Goal: Task Accomplishment & Management: Manage account settings

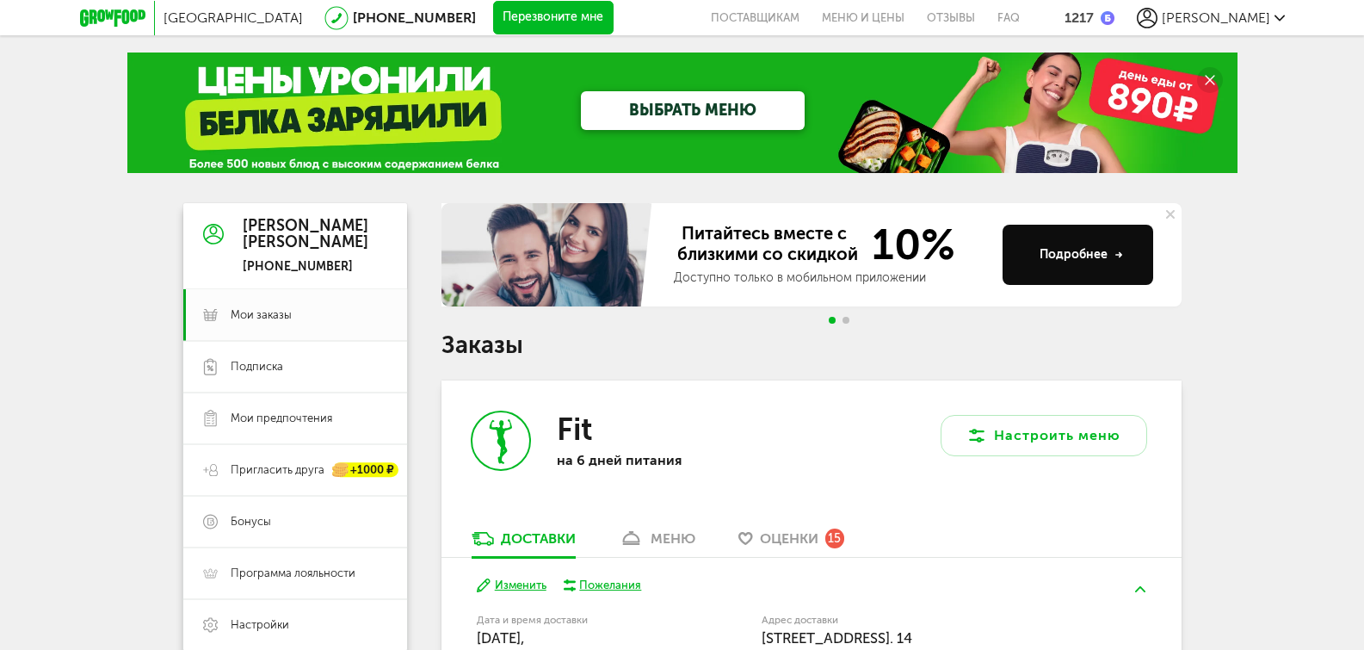
click at [1094, 13] on div "1217" at bounding box center [1078, 17] width 29 height 16
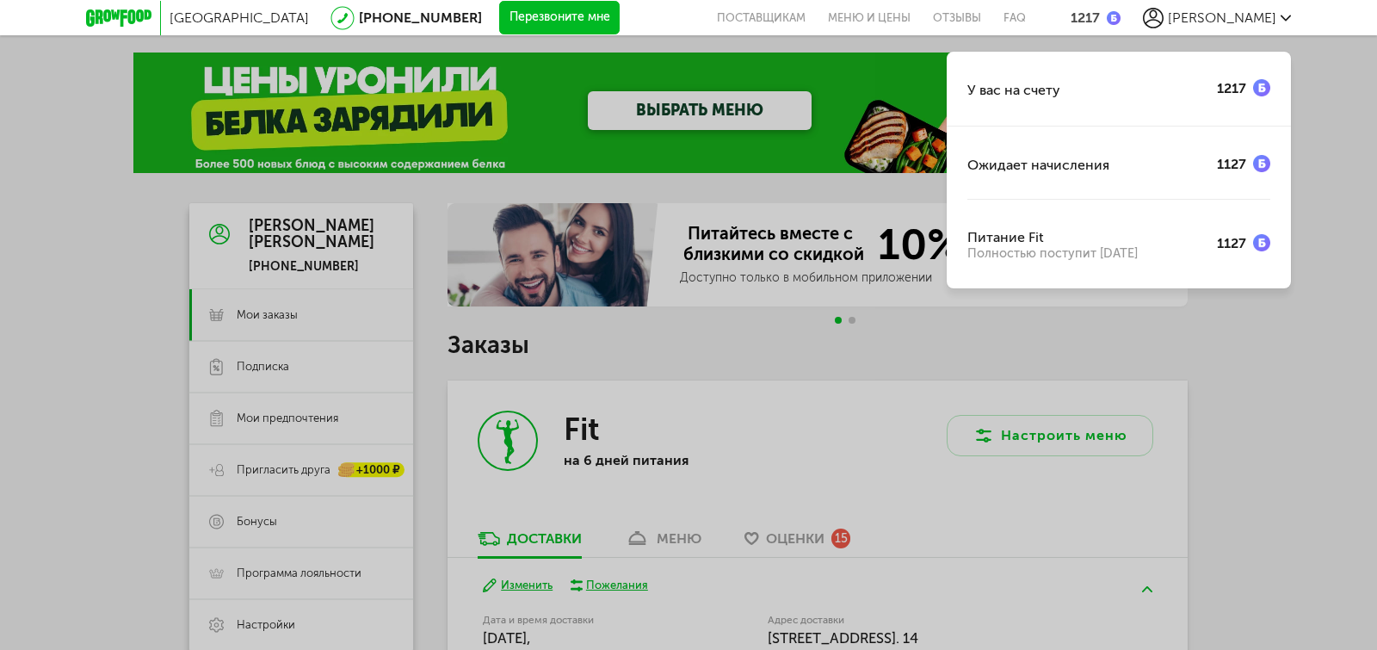
click at [1322, 108] on div "У вас на счету 1217 Ожидает начисления 1127 Питание Fit Полностью поступит [DAT…" at bounding box center [688, 325] width 1377 height 650
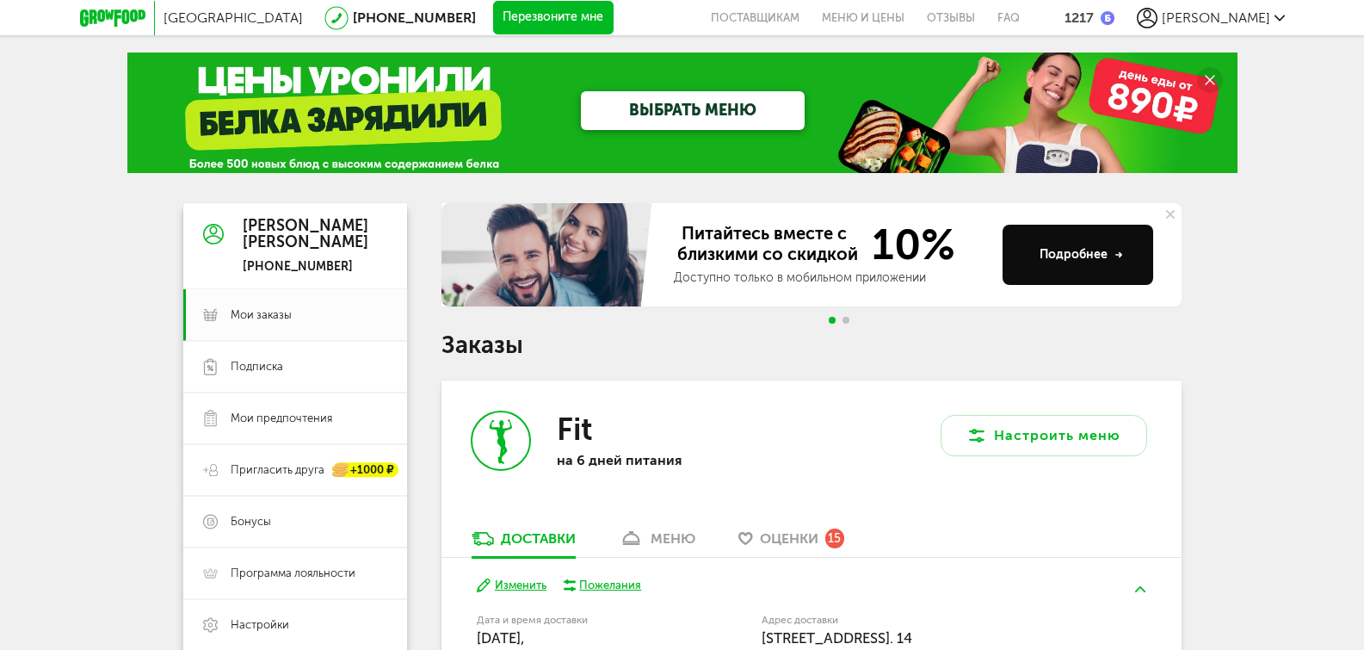
click at [1243, 20] on span "[PERSON_NAME]" at bounding box center [1216, 17] width 108 height 16
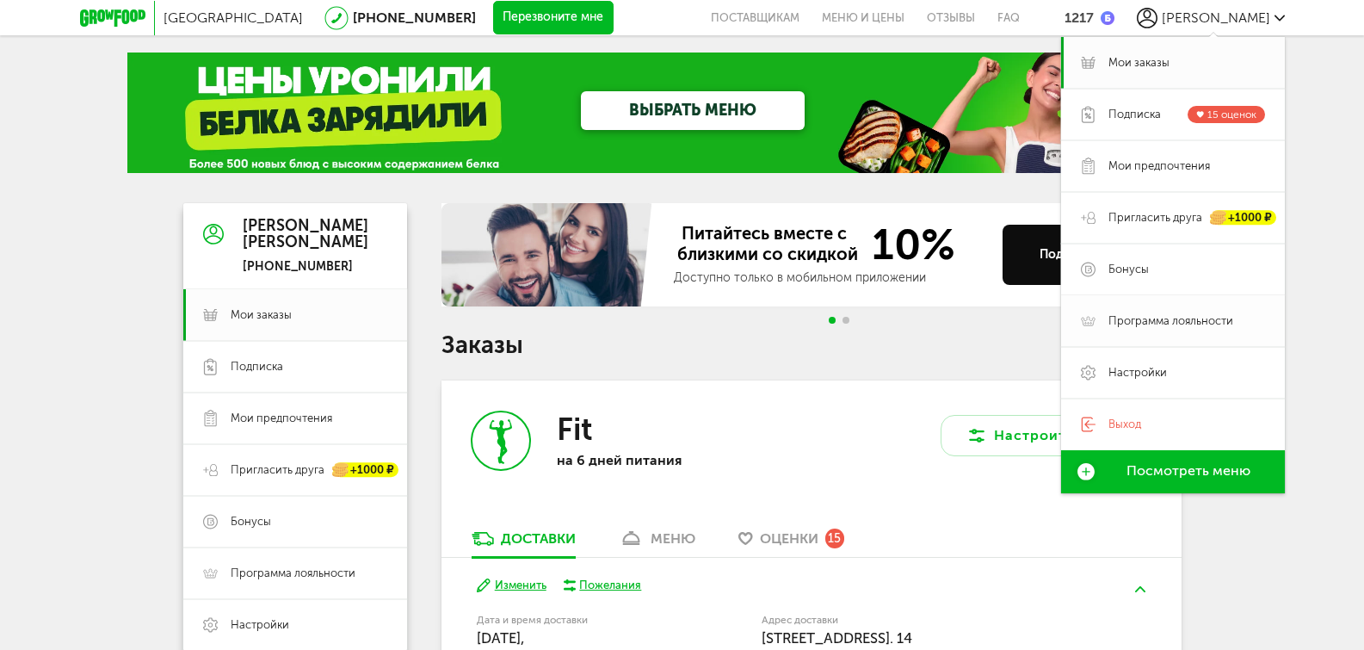
click at [1158, 325] on span "Программа лояльности" at bounding box center [1170, 320] width 125 height 15
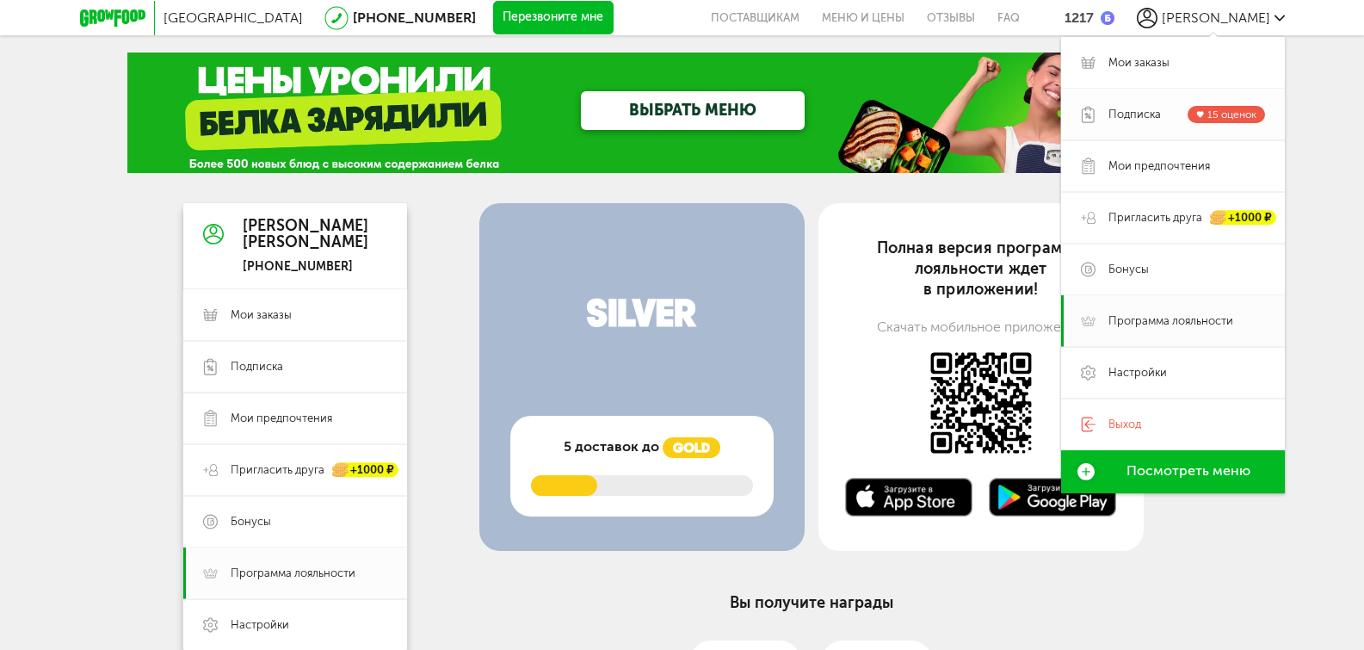
click at [1129, 119] on span "Подписка" at bounding box center [1134, 114] width 52 height 15
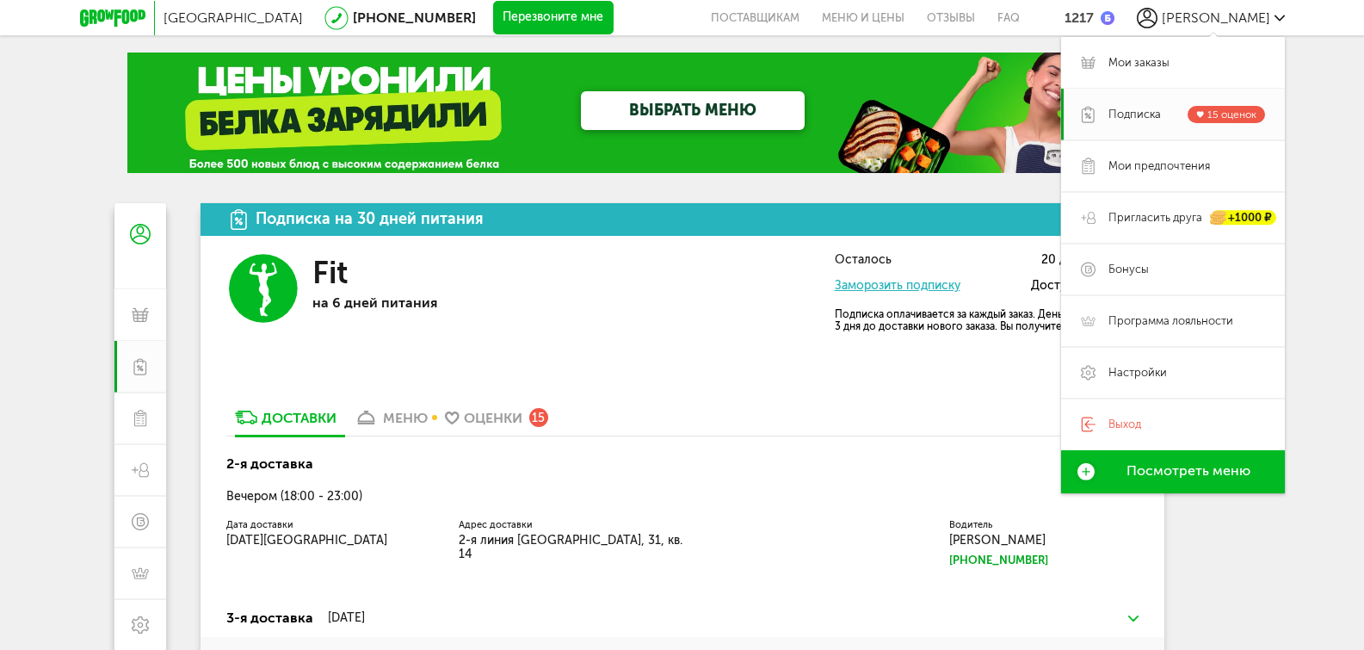
click at [1306, 397] on div "[GEOGRAPHIC_DATA] [PHONE_NUMBER] Перезвоните мне поставщикам Меню и цены Отзывы…" at bounding box center [682, 461] width 1364 height 922
